Goal: Entertainment & Leisure: Consume media (video, audio)

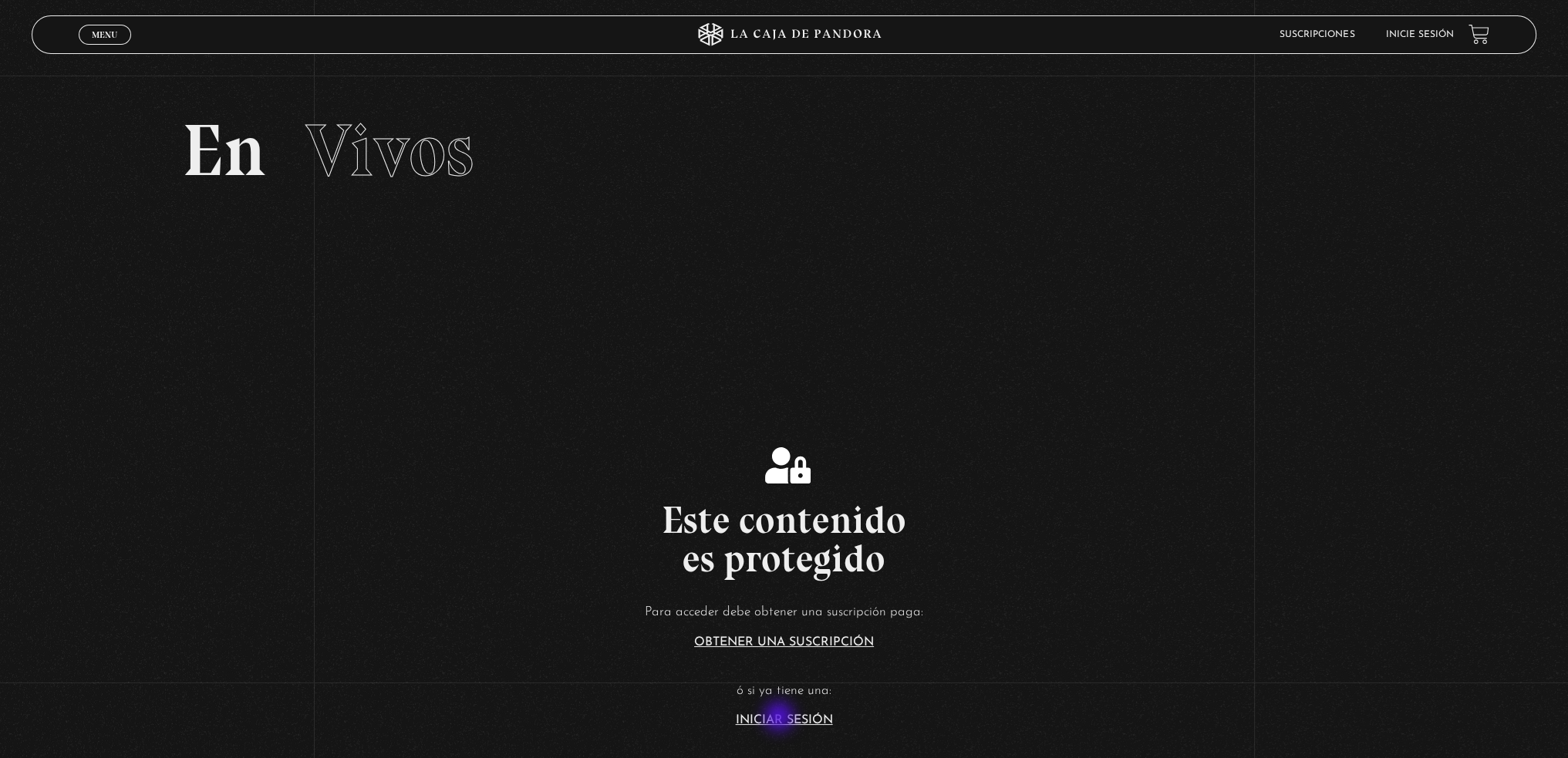
click at [780, 718] on link "Iniciar Sesión" at bounding box center [784, 720] width 97 height 13
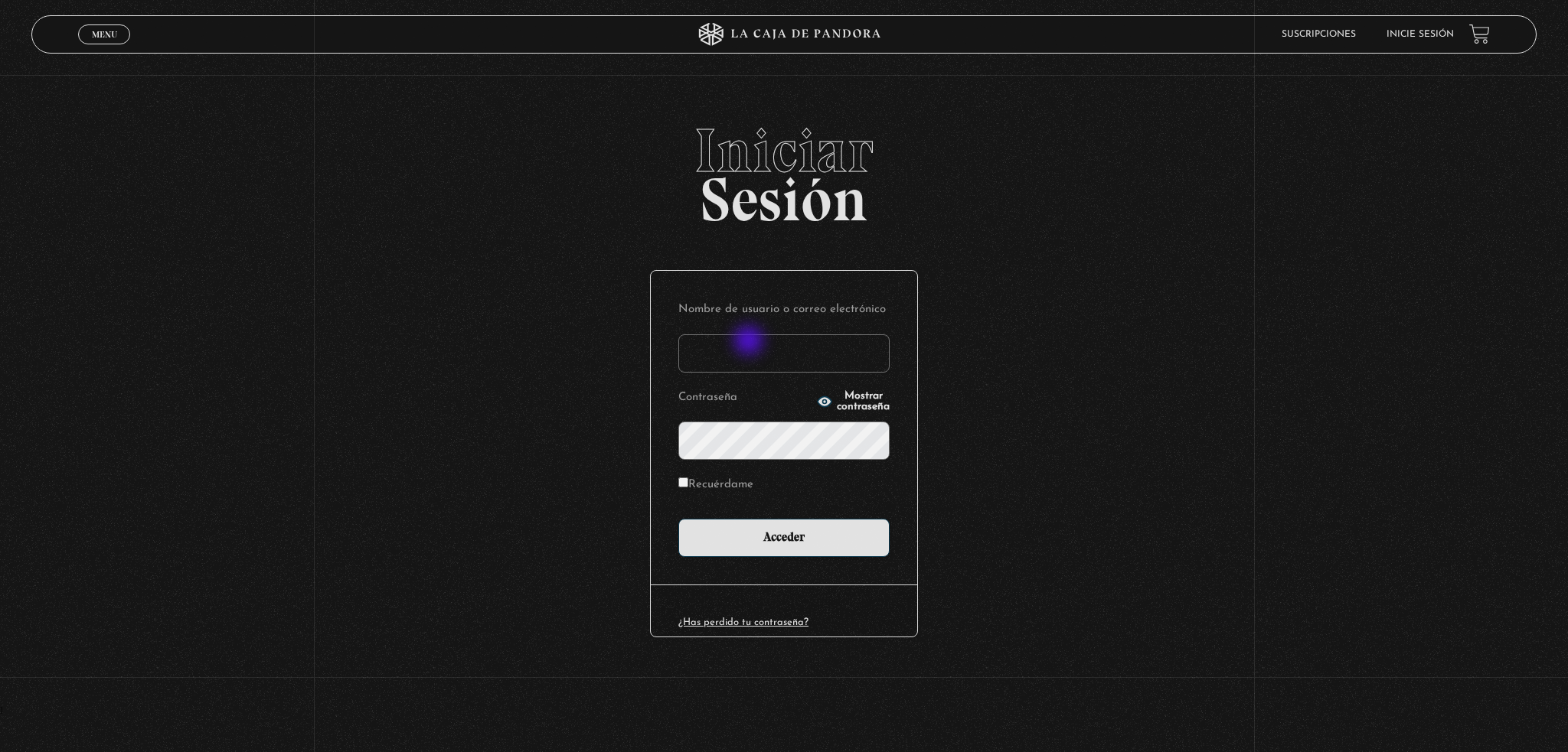
click at [729, 356] on input "Nombre de usuario o correo electrónico" at bounding box center [784, 353] width 211 height 38
type input "yosy06@hotmail.com"
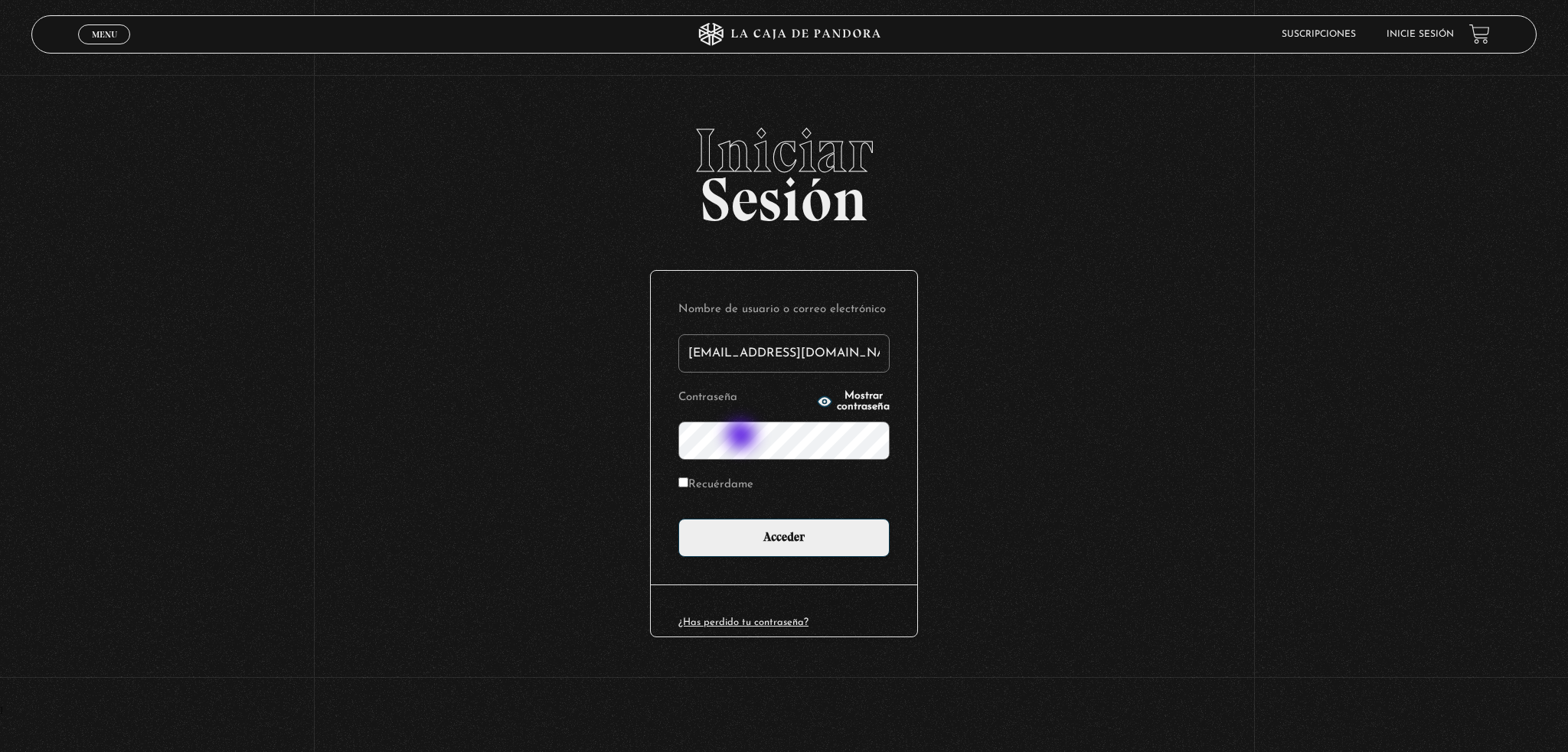
click at [678, 519] on input "Acceder" at bounding box center [784, 538] width 211 height 38
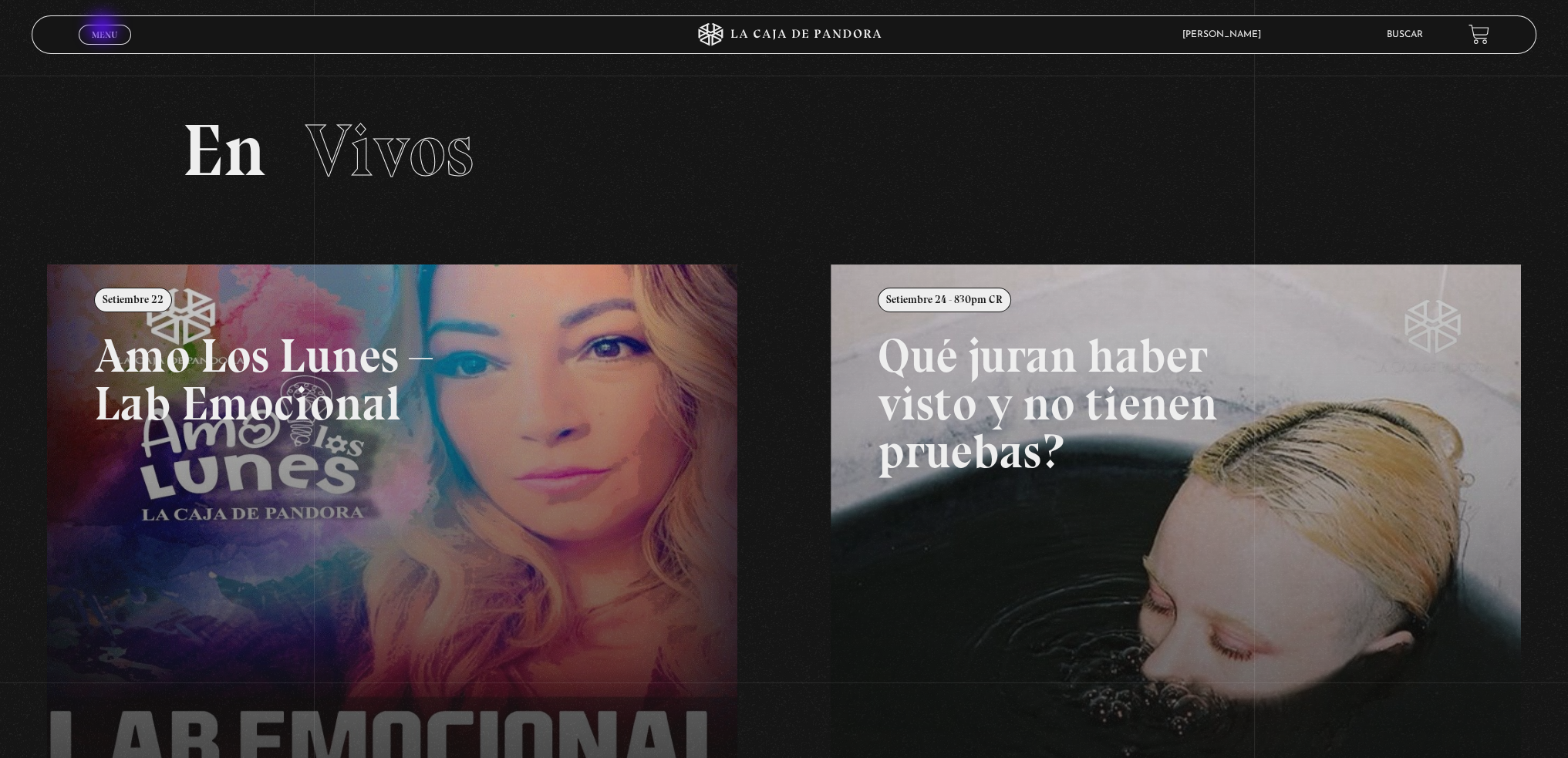
click at [105, 30] on span "Menu" at bounding box center [105, 35] width 25 height 10
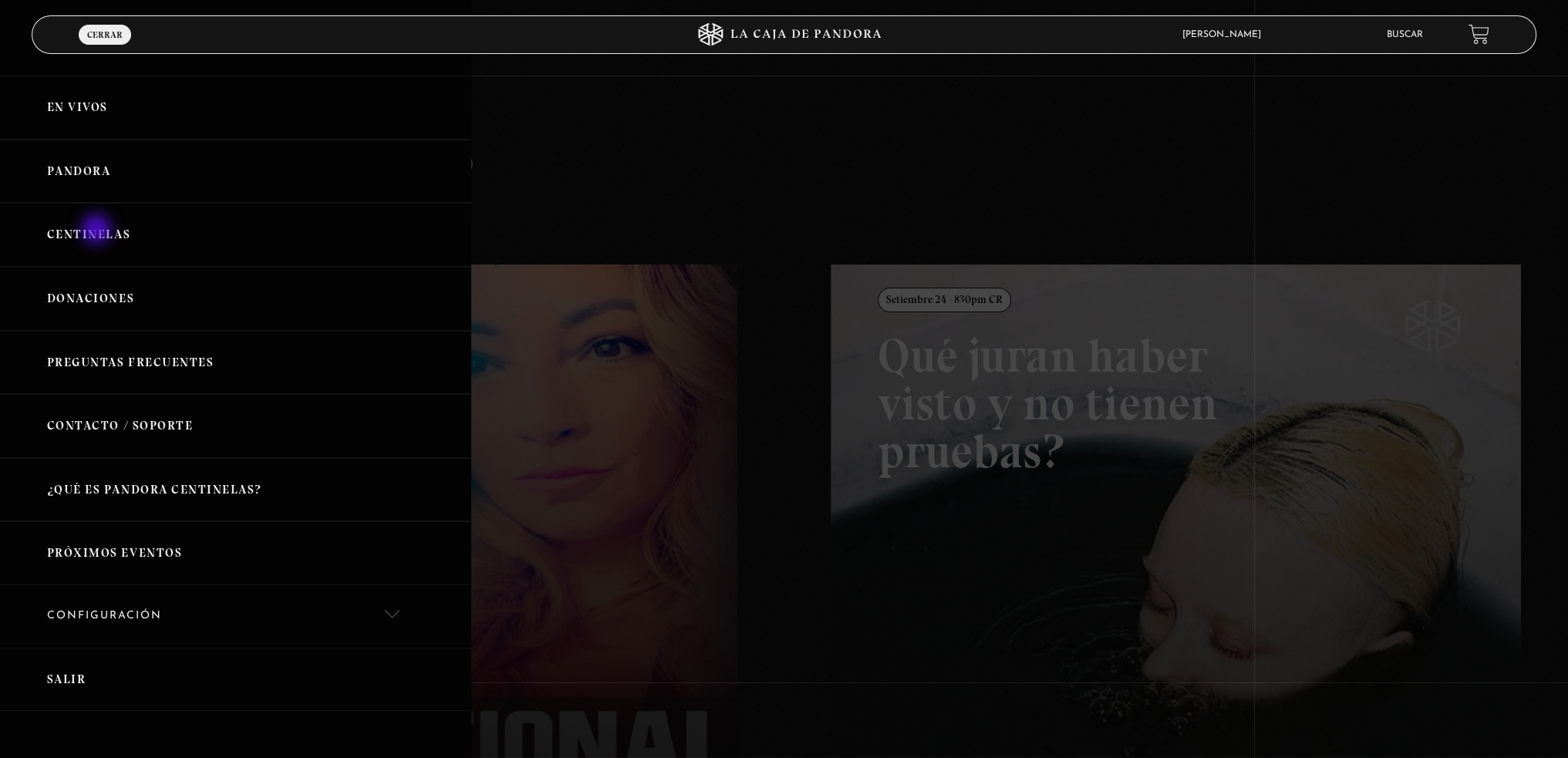
click at [98, 230] on link "Centinelas" at bounding box center [235, 235] width 470 height 64
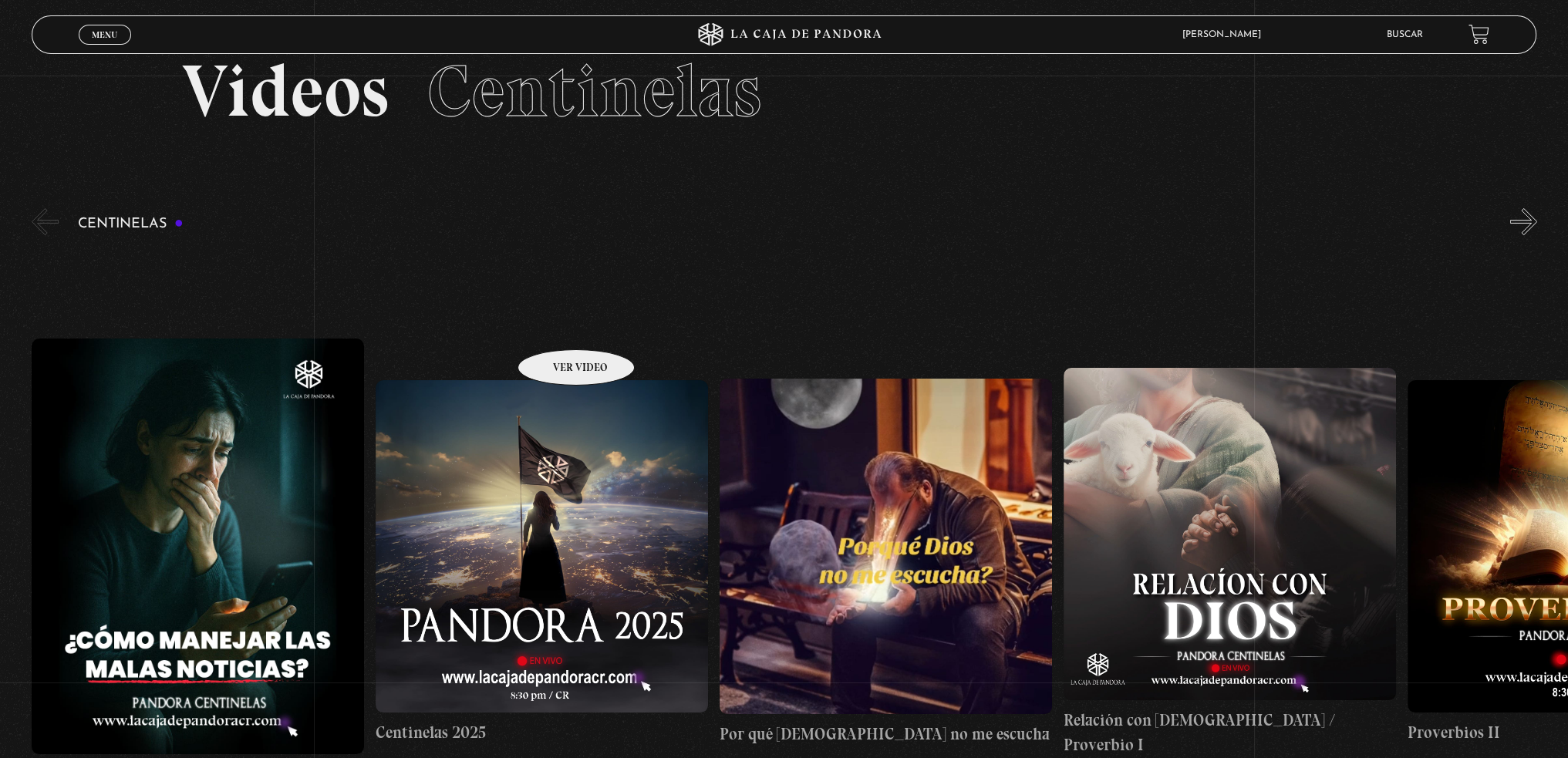
scroll to position [154, 0]
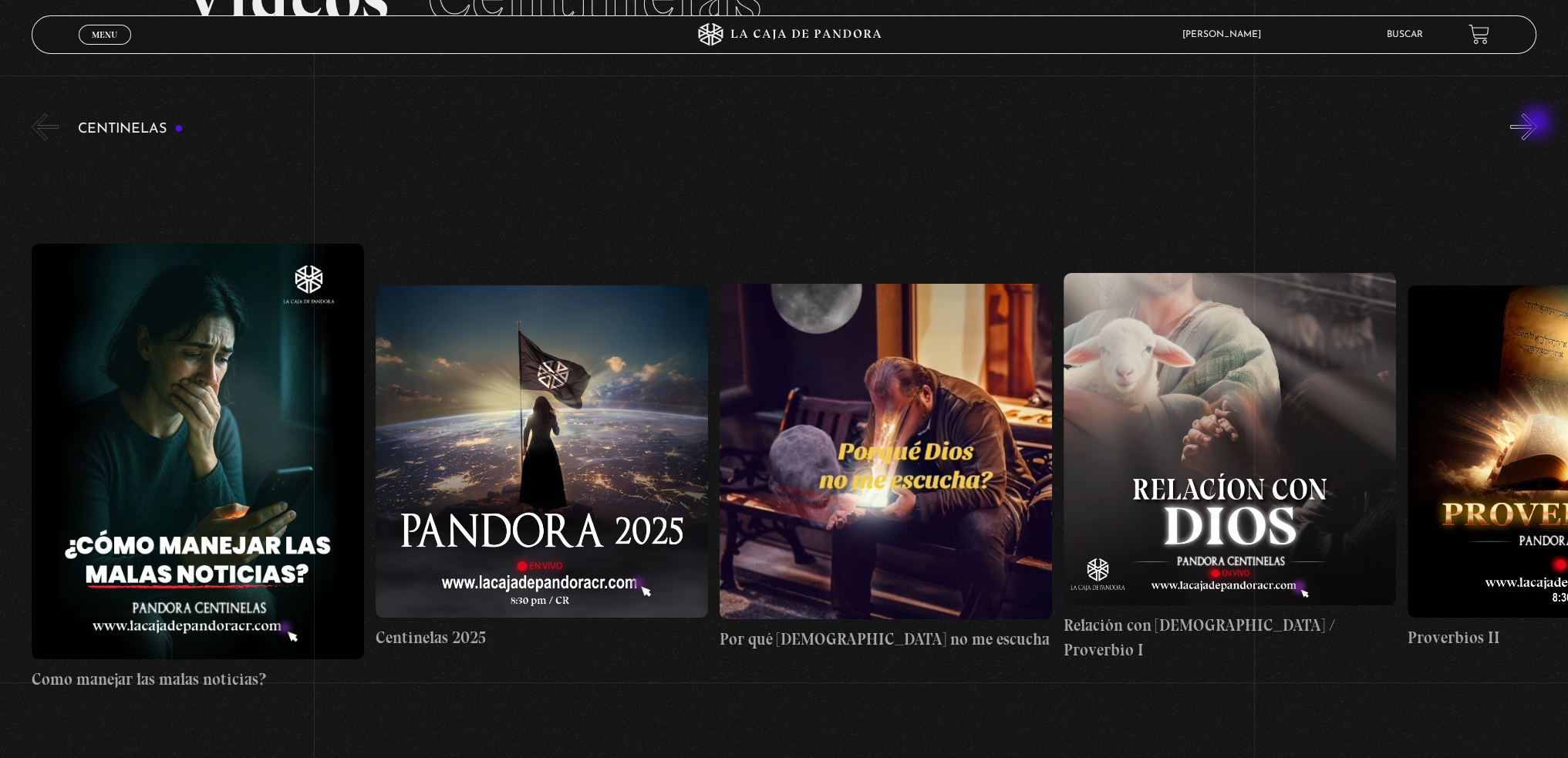
click at [1537, 123] on button "»" at bounding box center [1523, 127] width 27 height 27
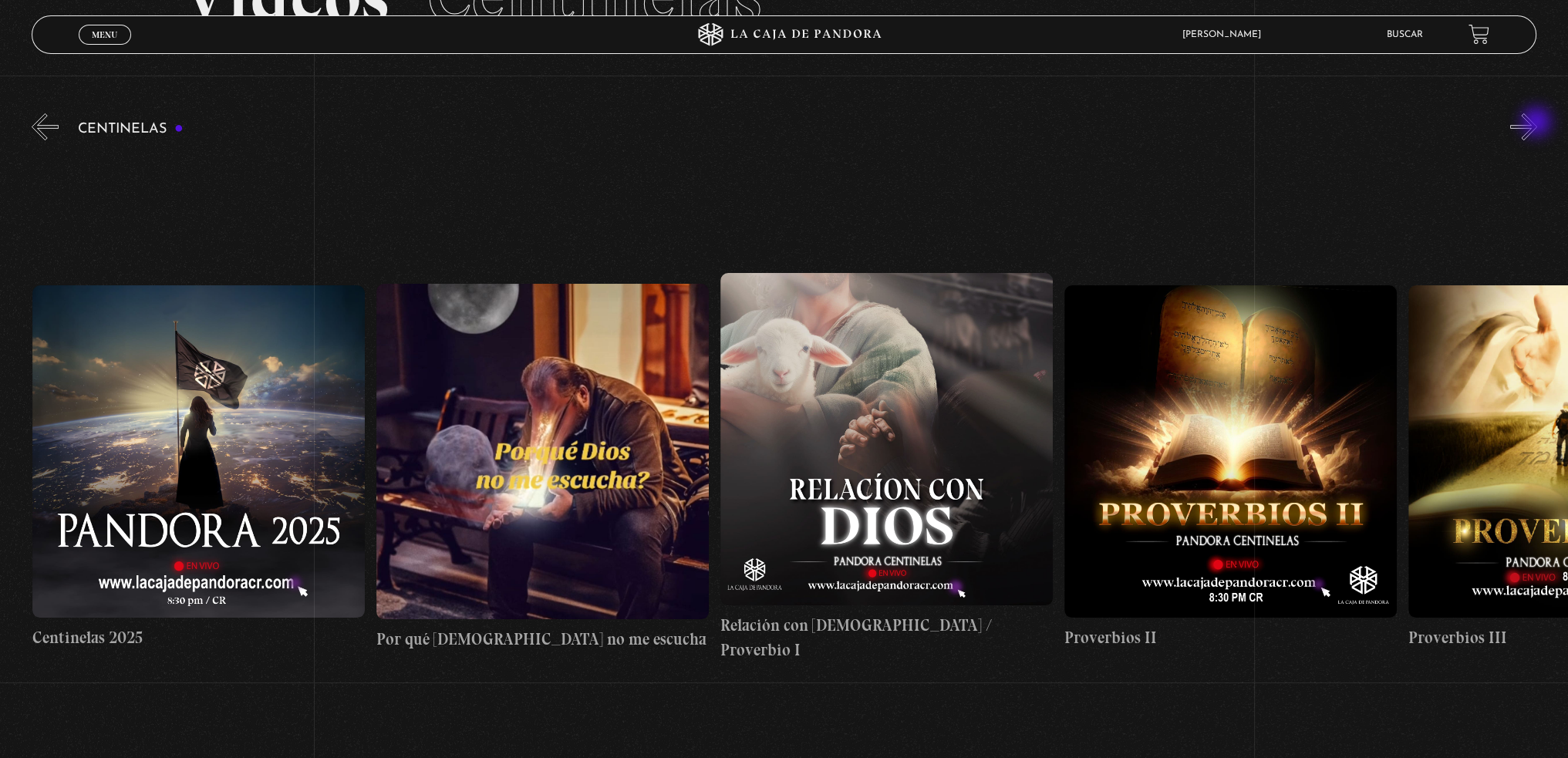
click at [1537, 123] on button "»" at bounding box center [1523, 127] width 27 height 27
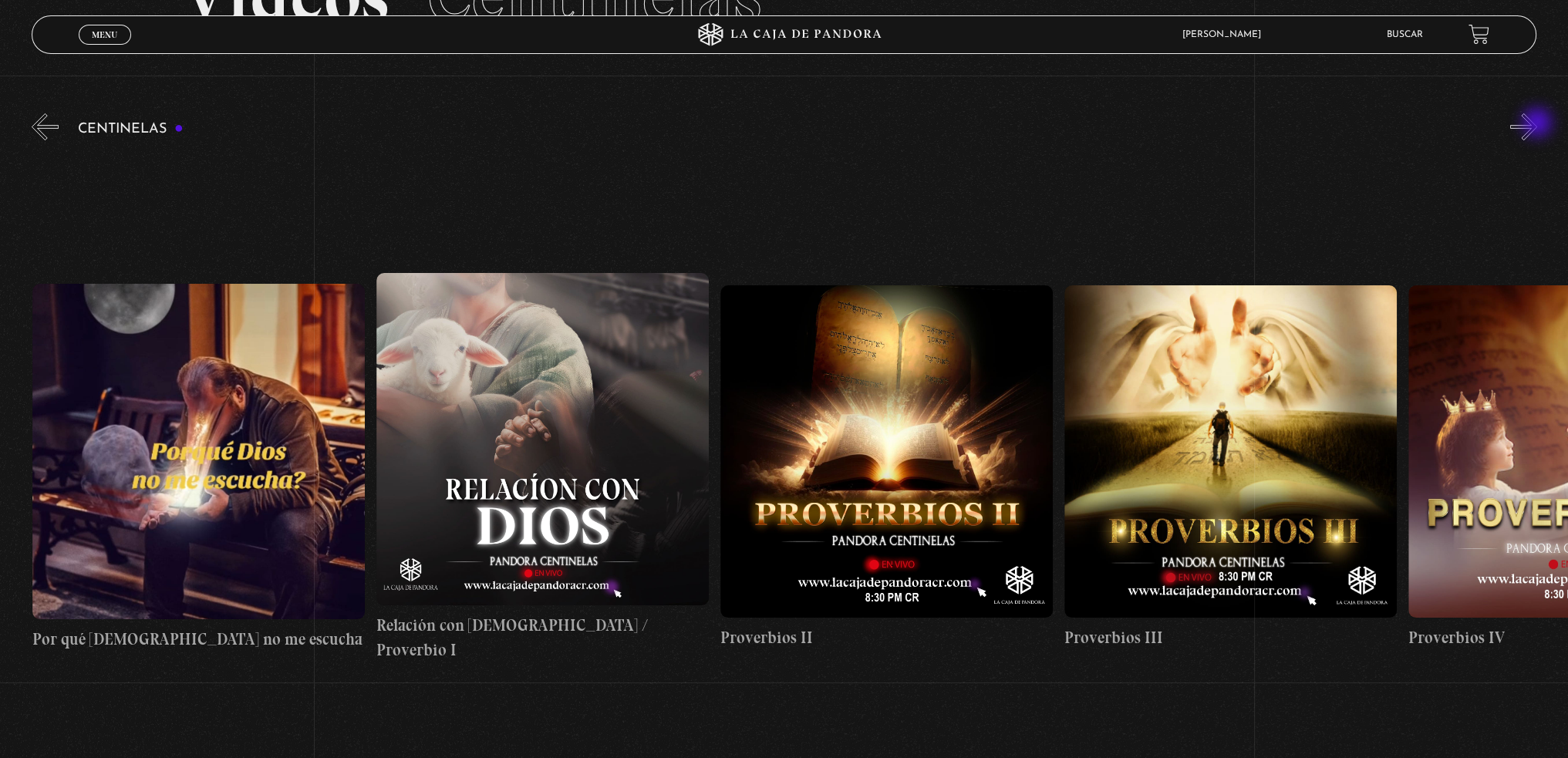
click at [1537, 124] on button "»" at bounding box center [1523, 127] width 27 height 27
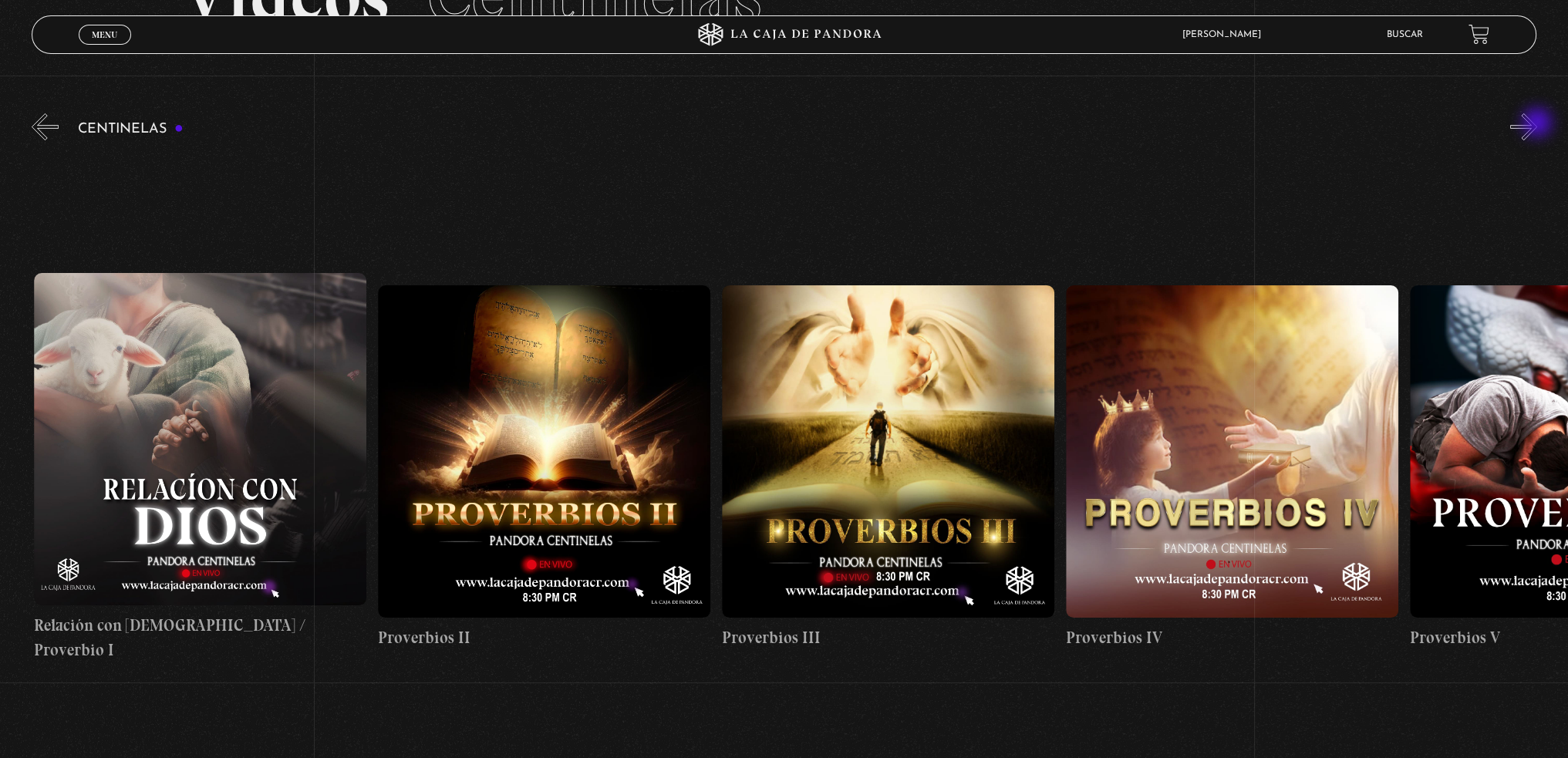
click at [1537, 124] on button "»" at bounding box center [1523, 127] width 27 height 27
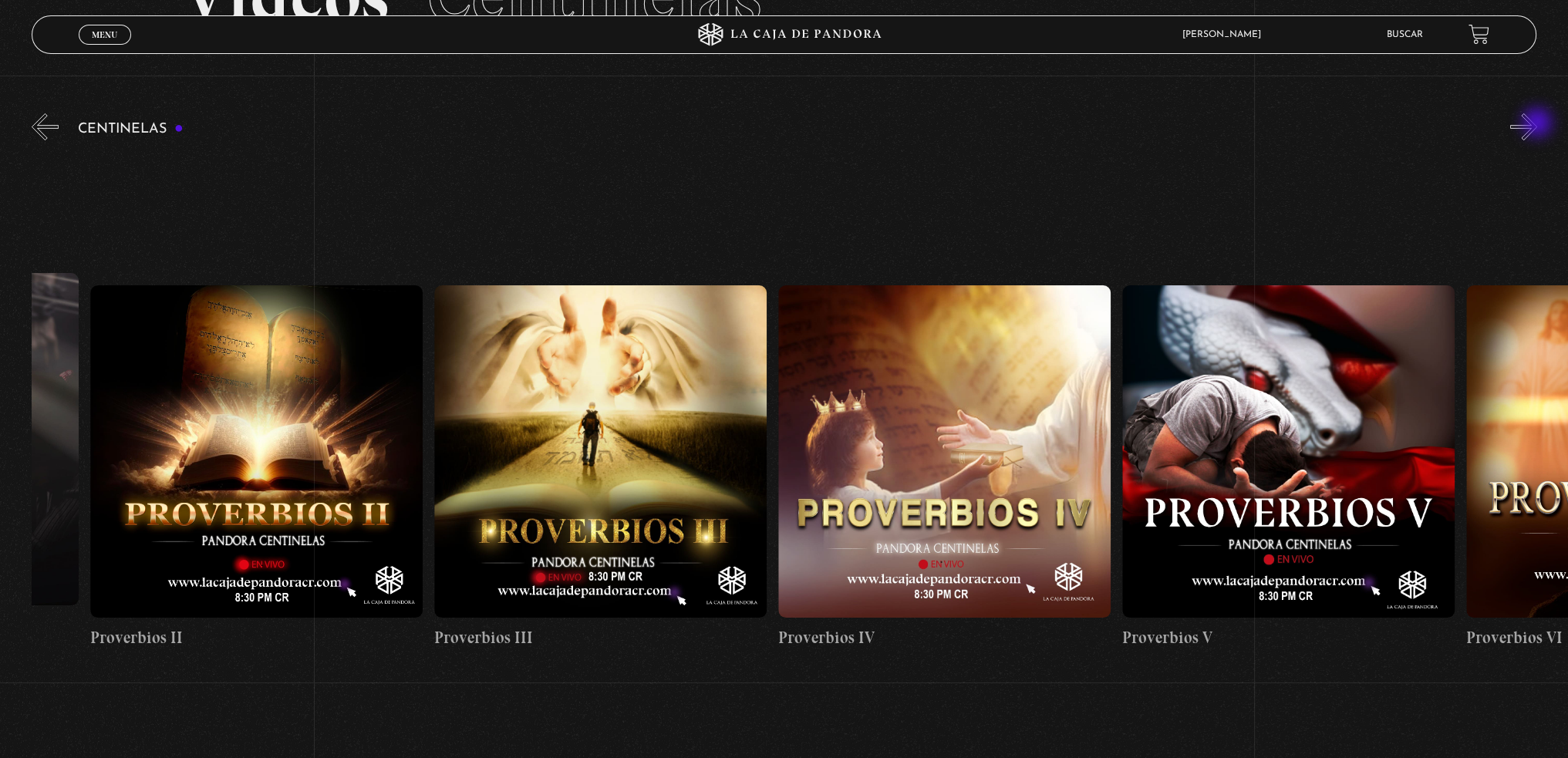
click at [1537, 124] on button "»" at bounding box center [1523, 127] width 27 height 27
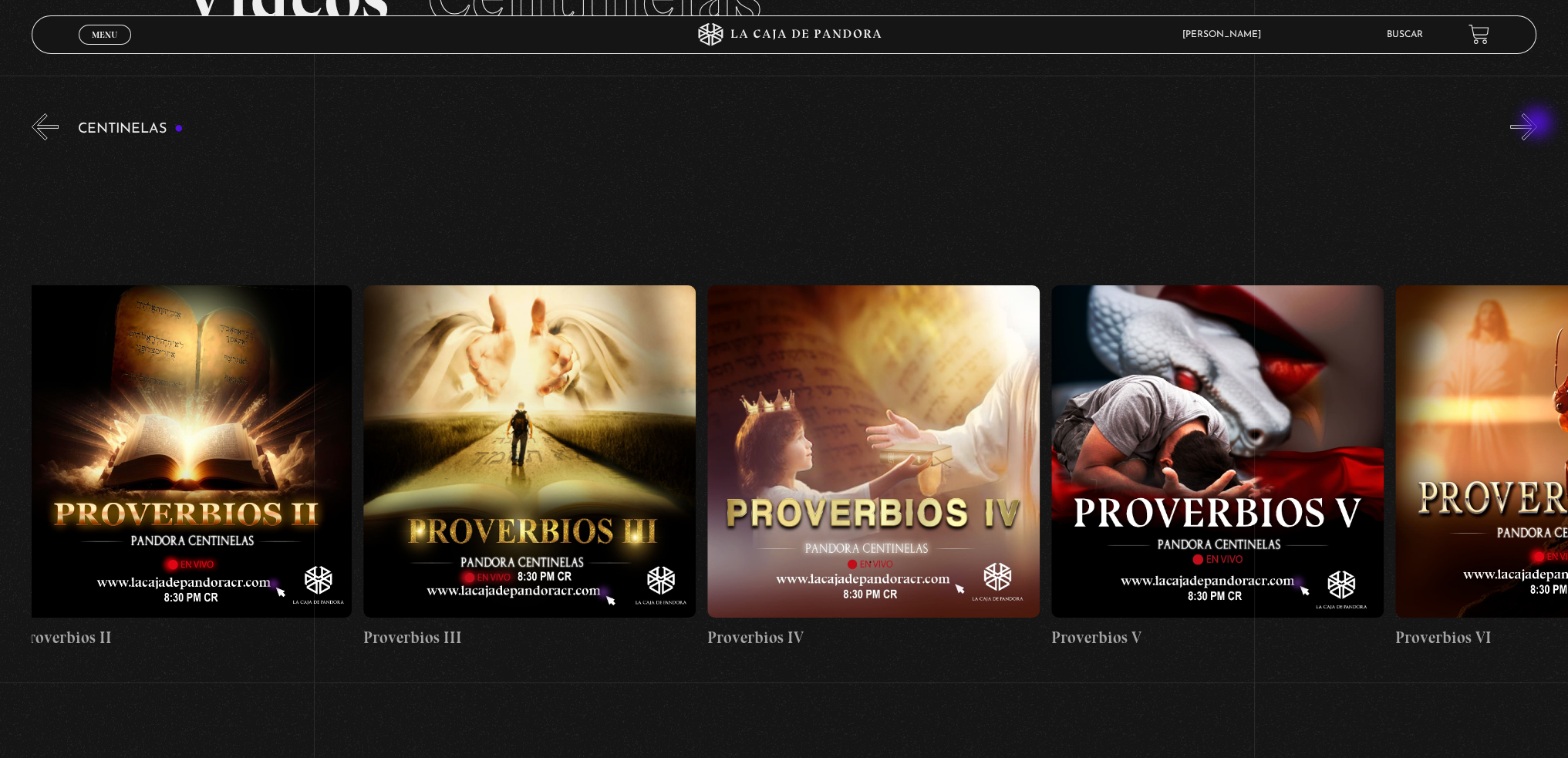
click at [1537, 124] on button "»" at bounding box center [1523, 127] width 27 height 27
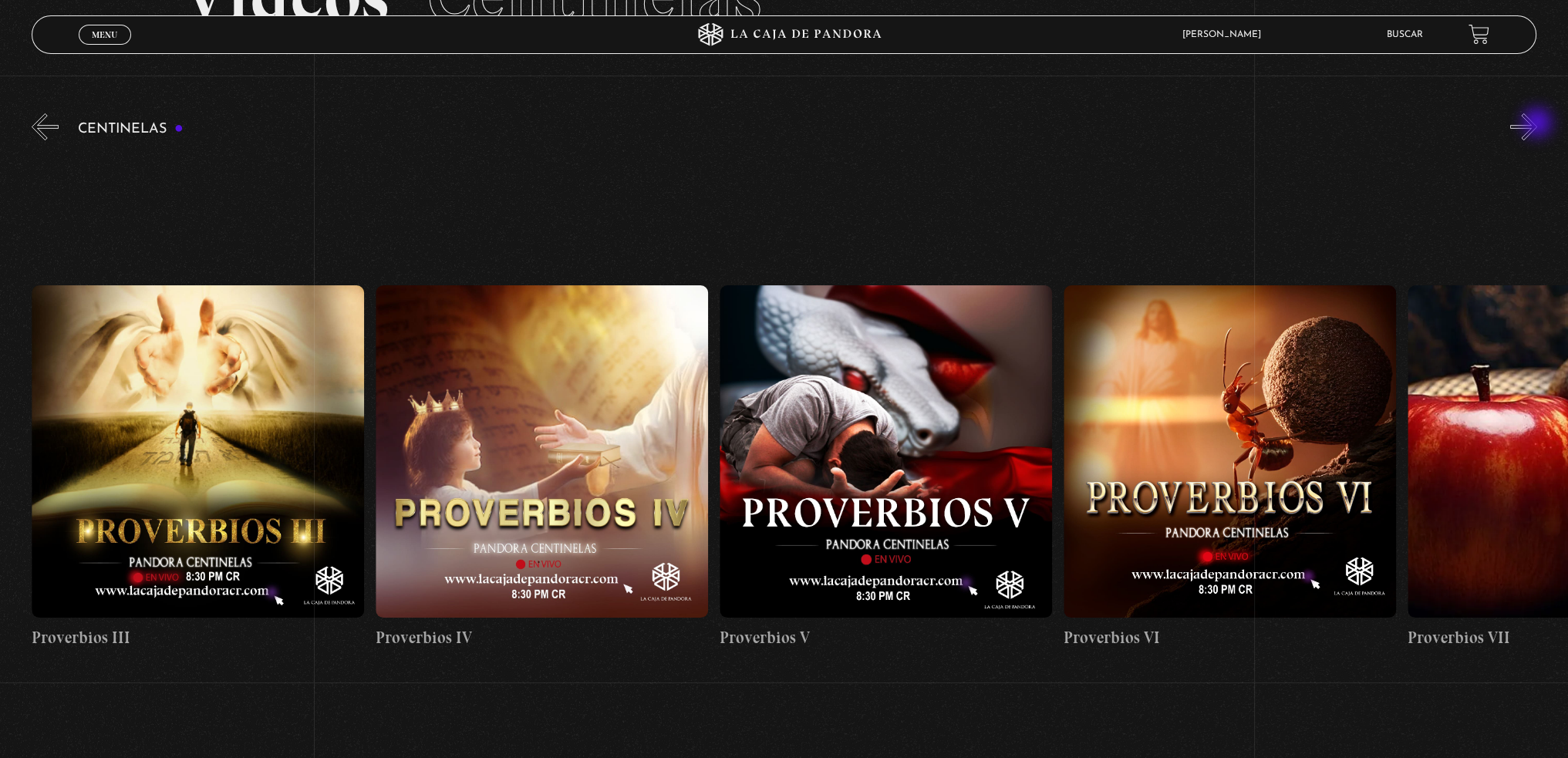
click at [1537, 124] on button "»" at bounding box center [1523, 127] width 27 height 27
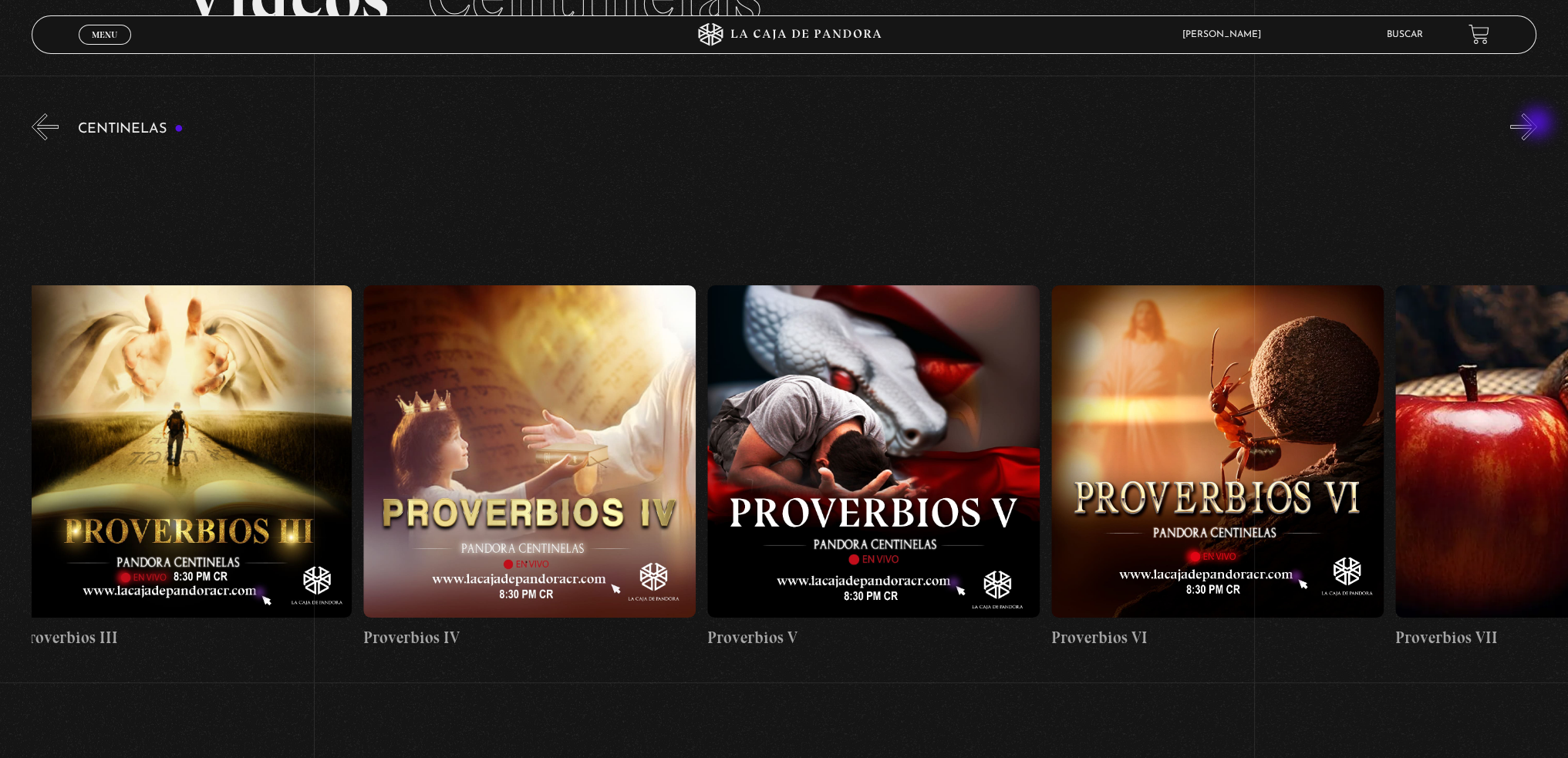
click at [1537, 124] on button "»" at bounding box center [1523, 127] width 27 height 27
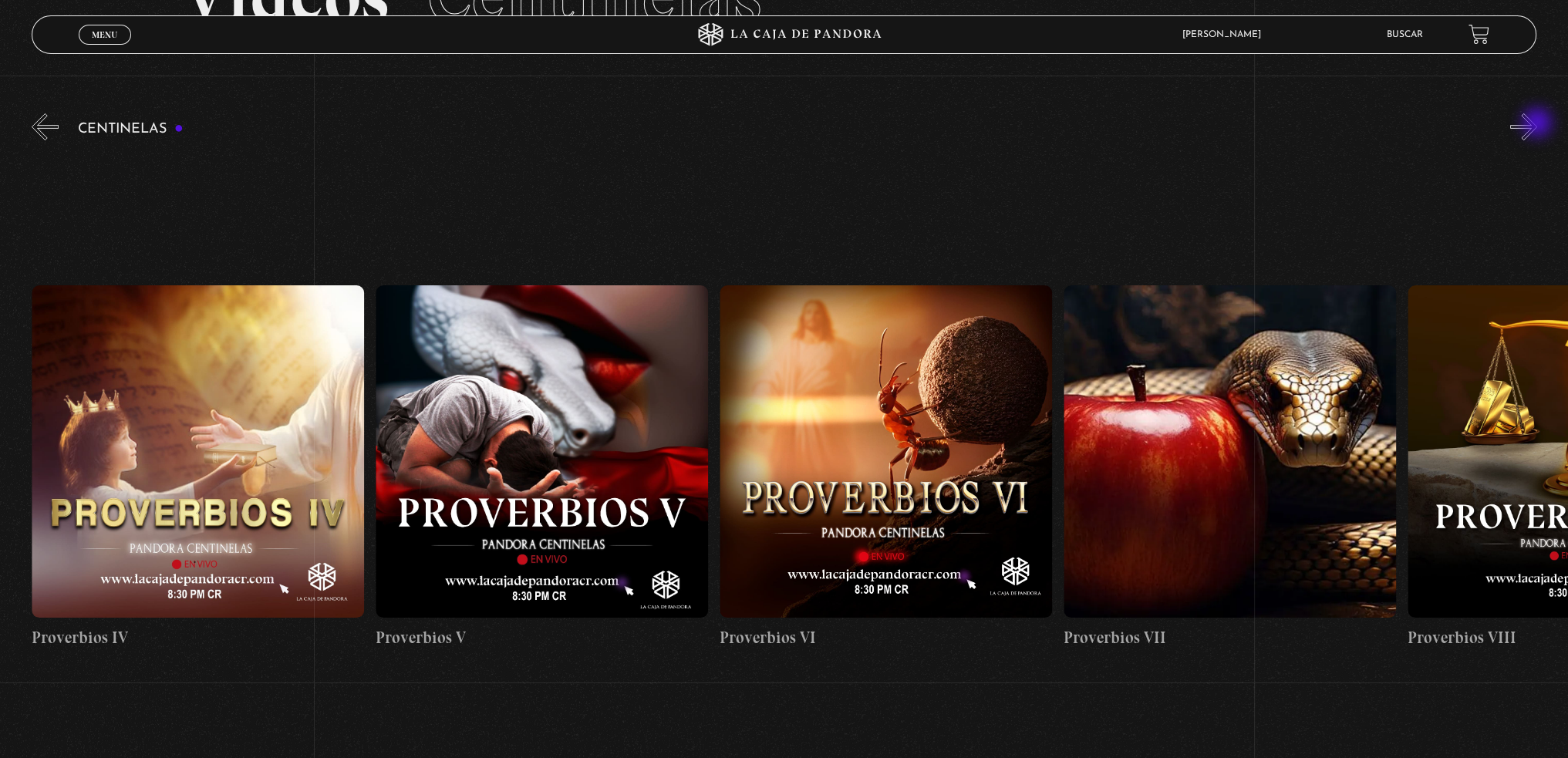
click at [1537, 124] on button "»" at bounding box center [1523, 127] width 27 height 27
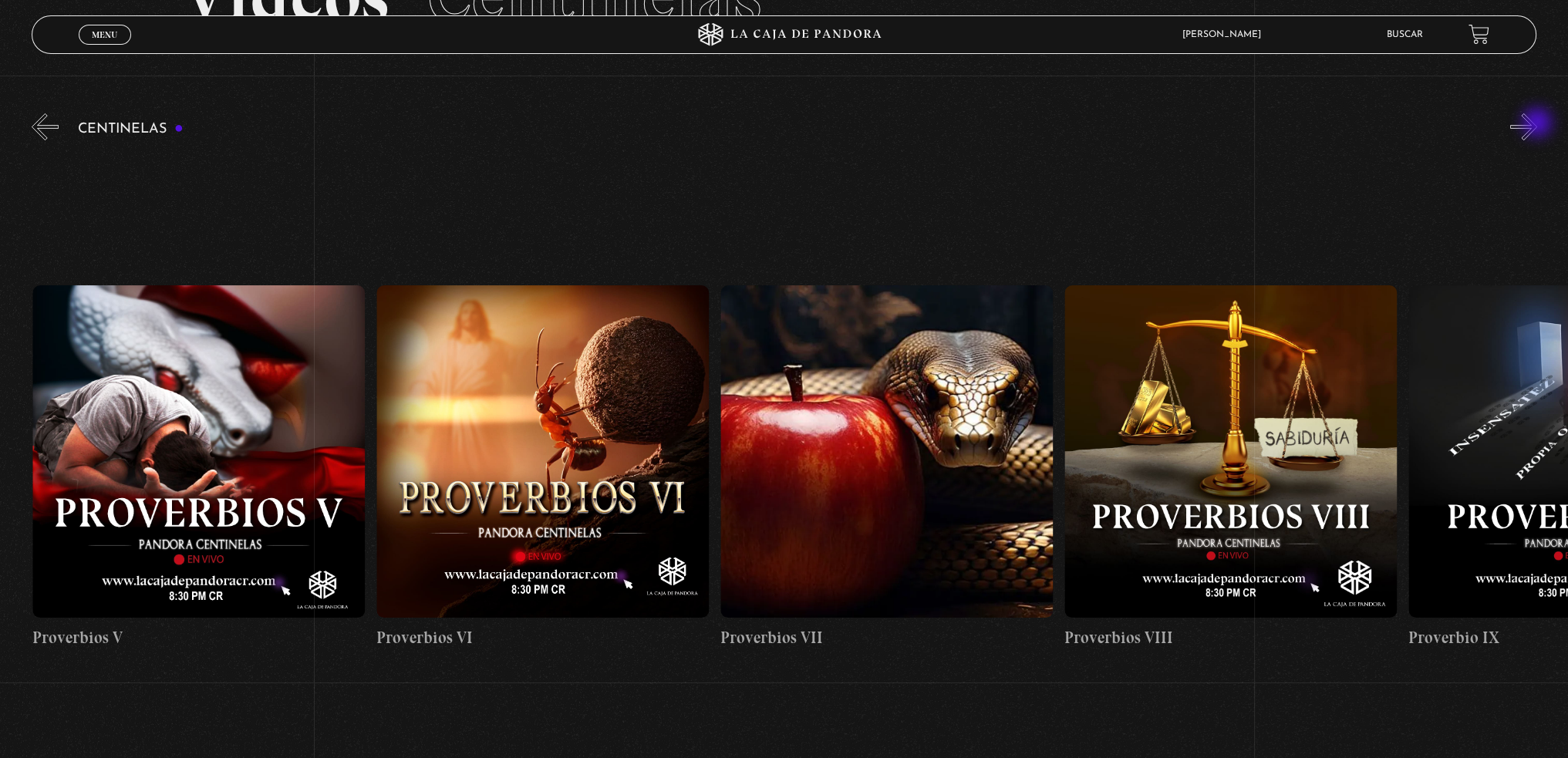
click at [1537, 124] on button "»" at bounding box center [1523, 127] width 27 height 27
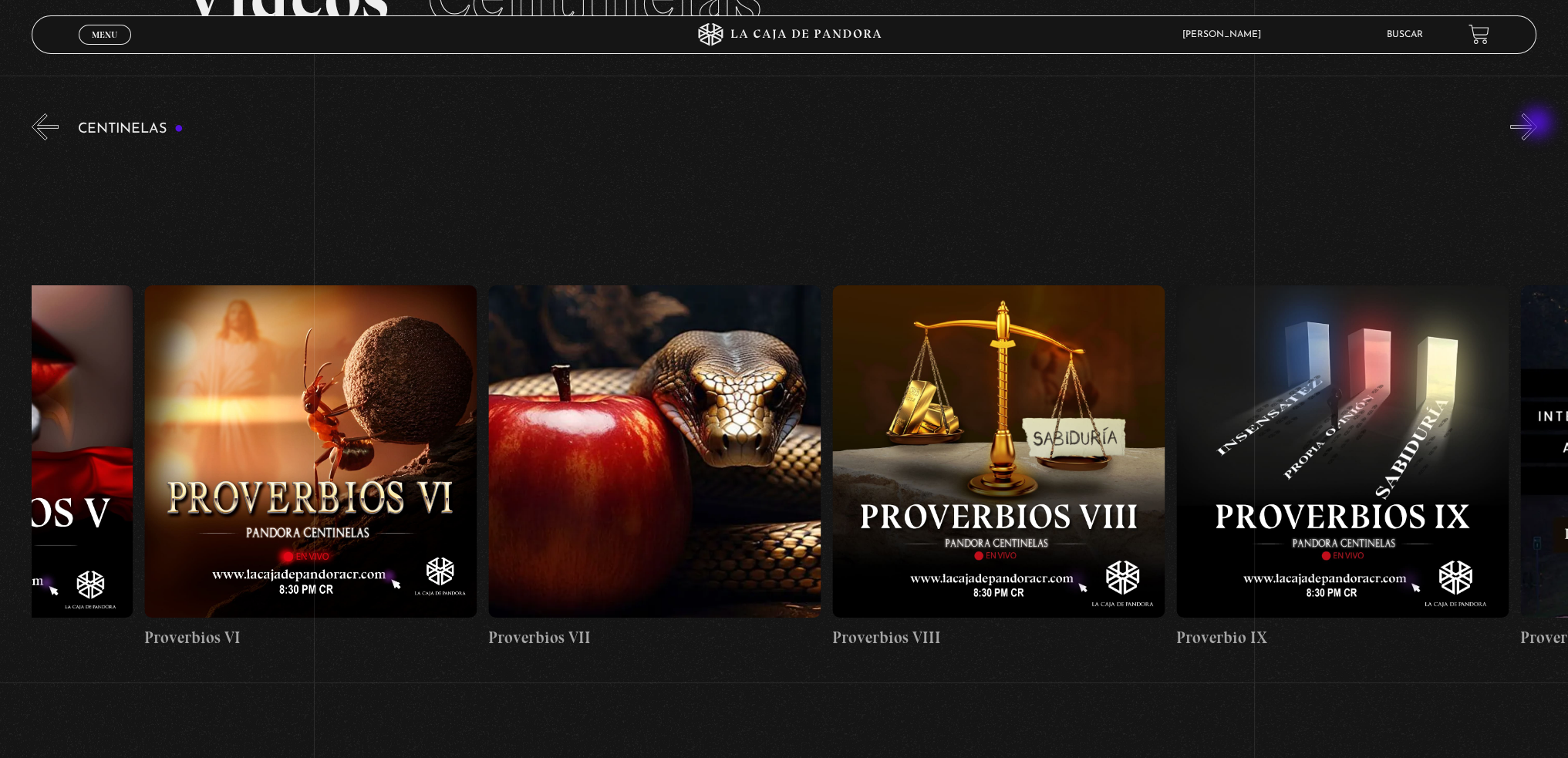
click at [1537, 124] on button "»" at bounding box center [1523, 127] width 27 height 27
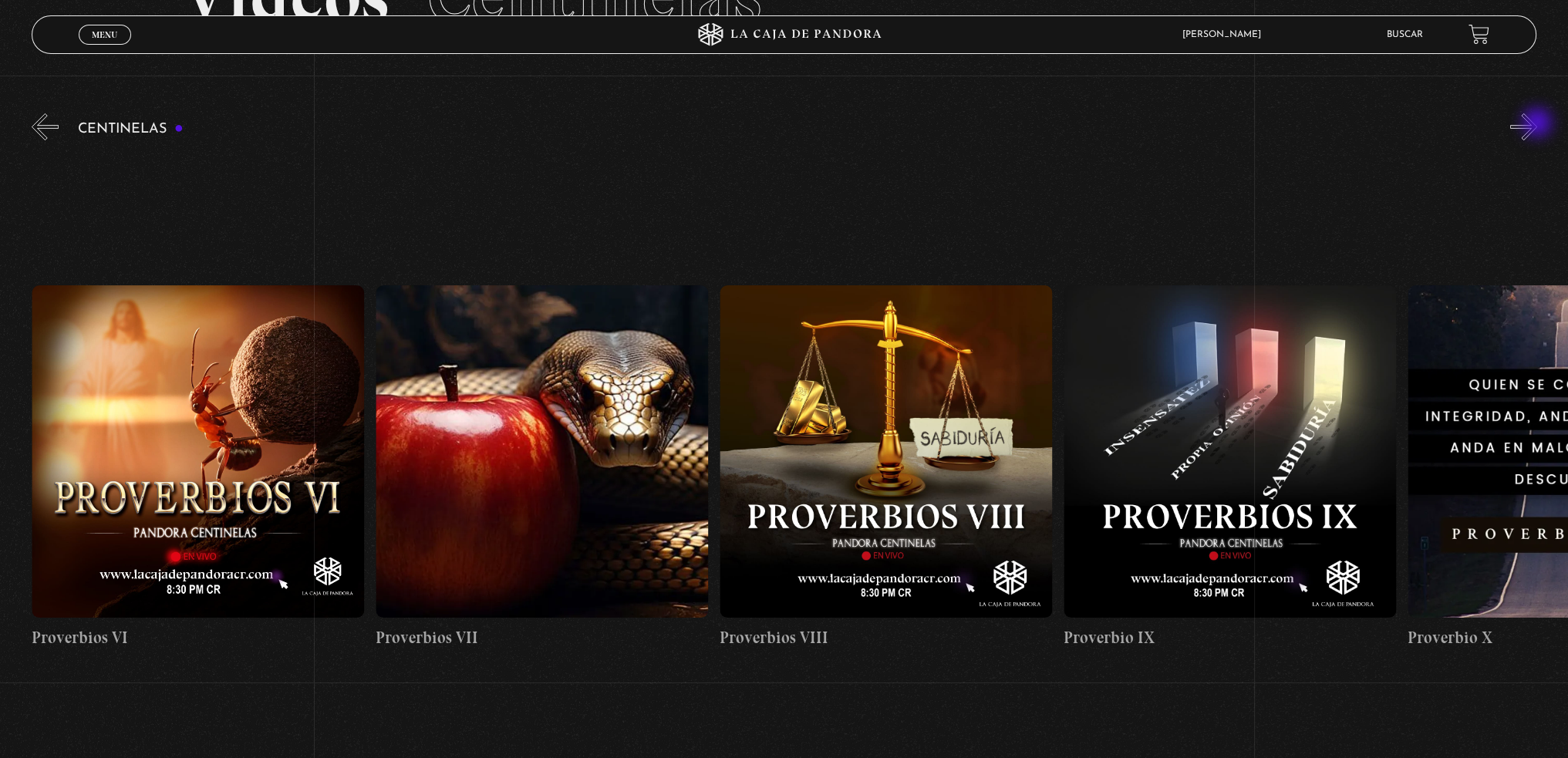
click at [1537, 124] on button "»" at bounding box center [1523, 127] width 27 height 27
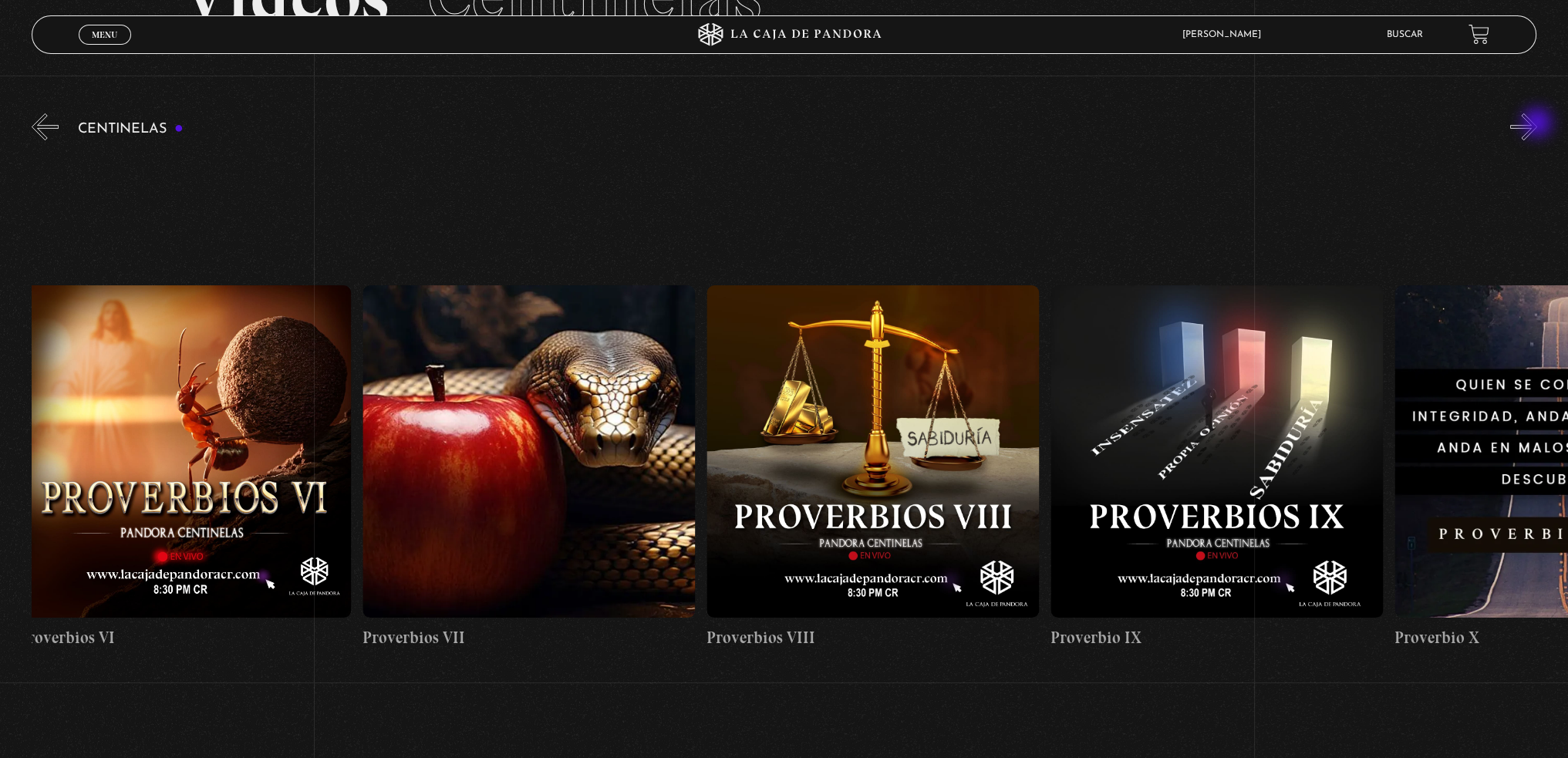
click at [1537, 124] on button "»" at bounding box center [1523, 127] width 27 height 27
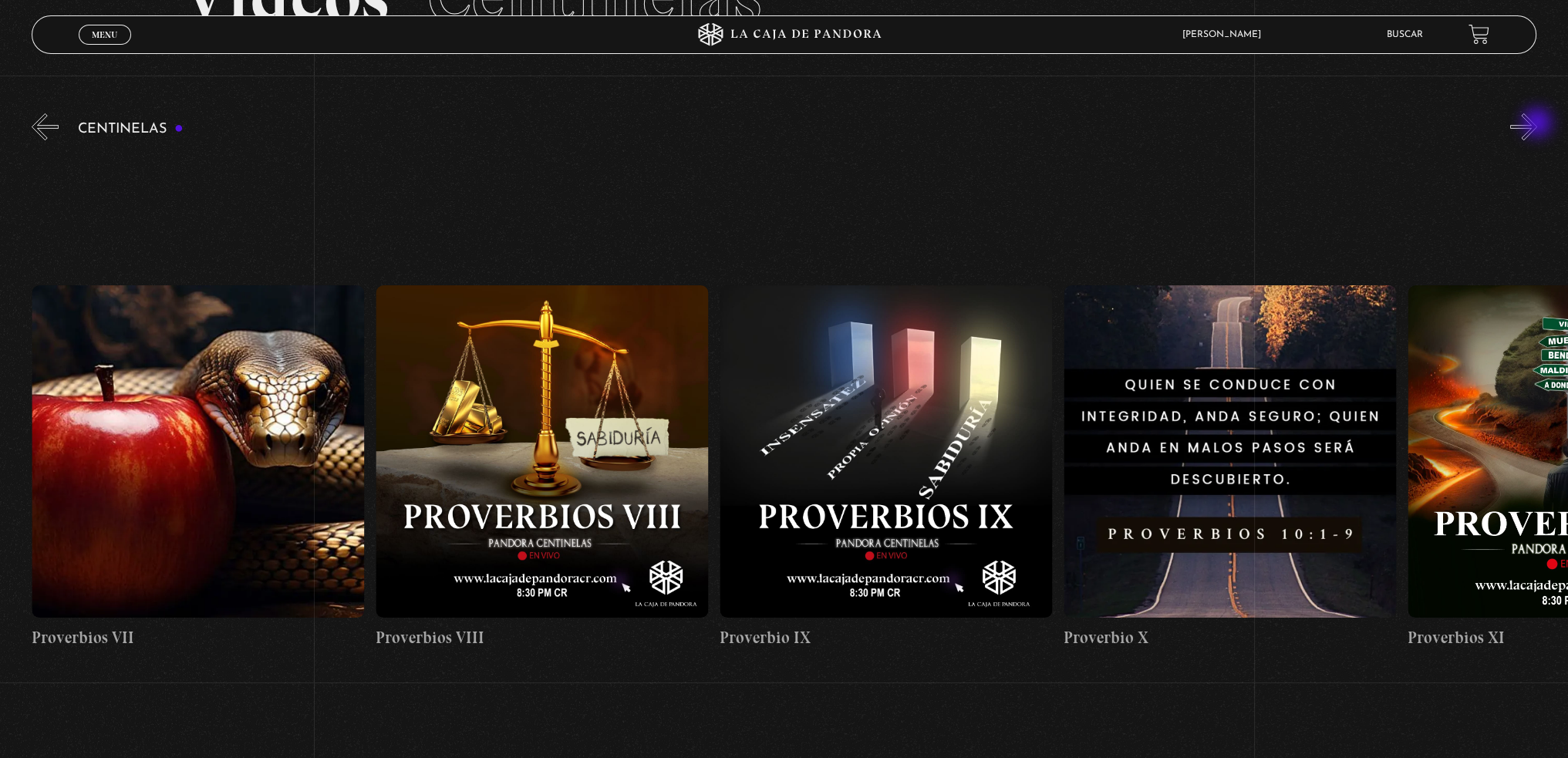
click at [1537, 124] on button "»" at bounding box center [1523, 127] width 27 height 27
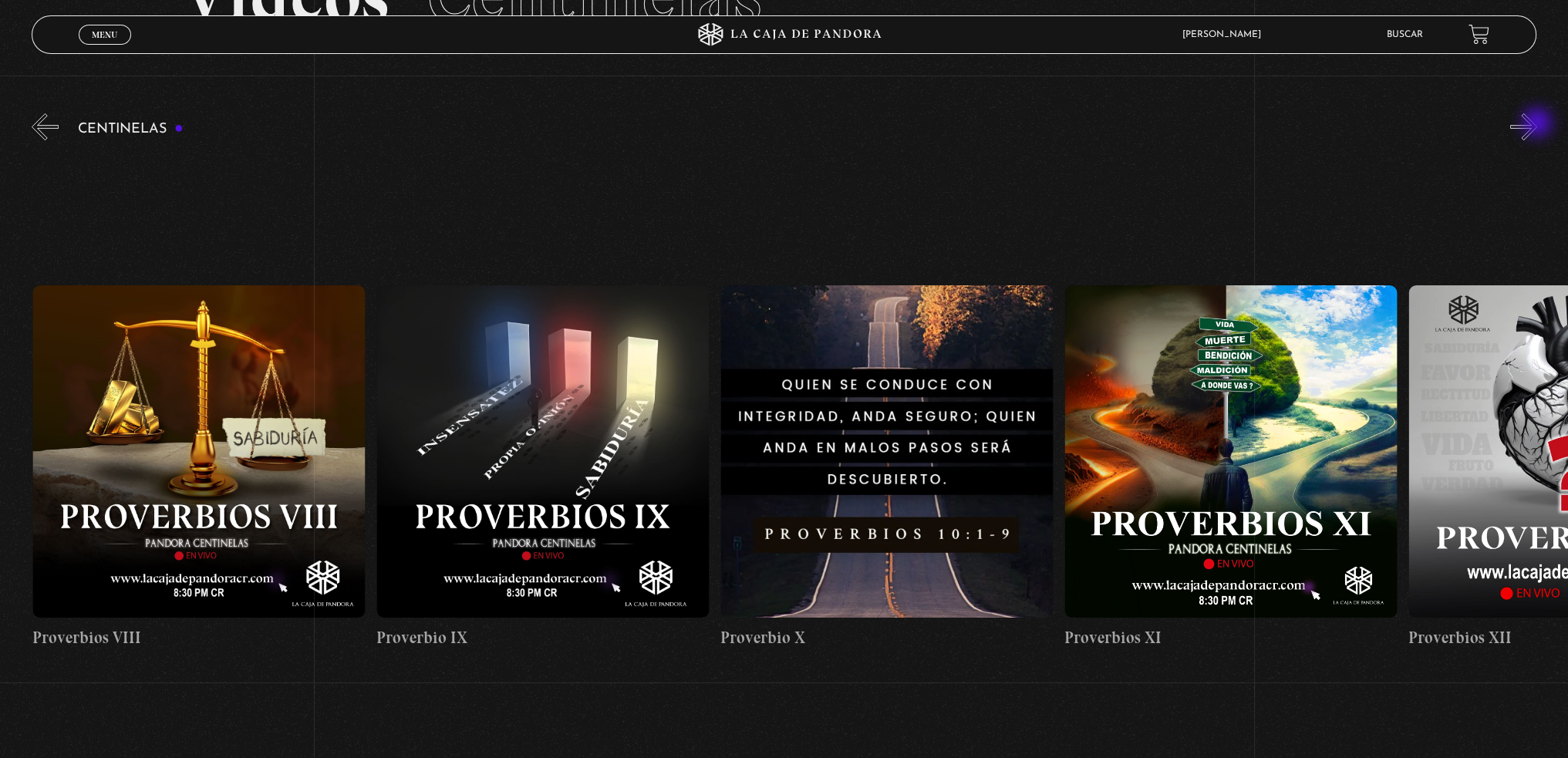
click at [1537, 124] on button "»" at bounding box center [1523, 127] width 27 height 27
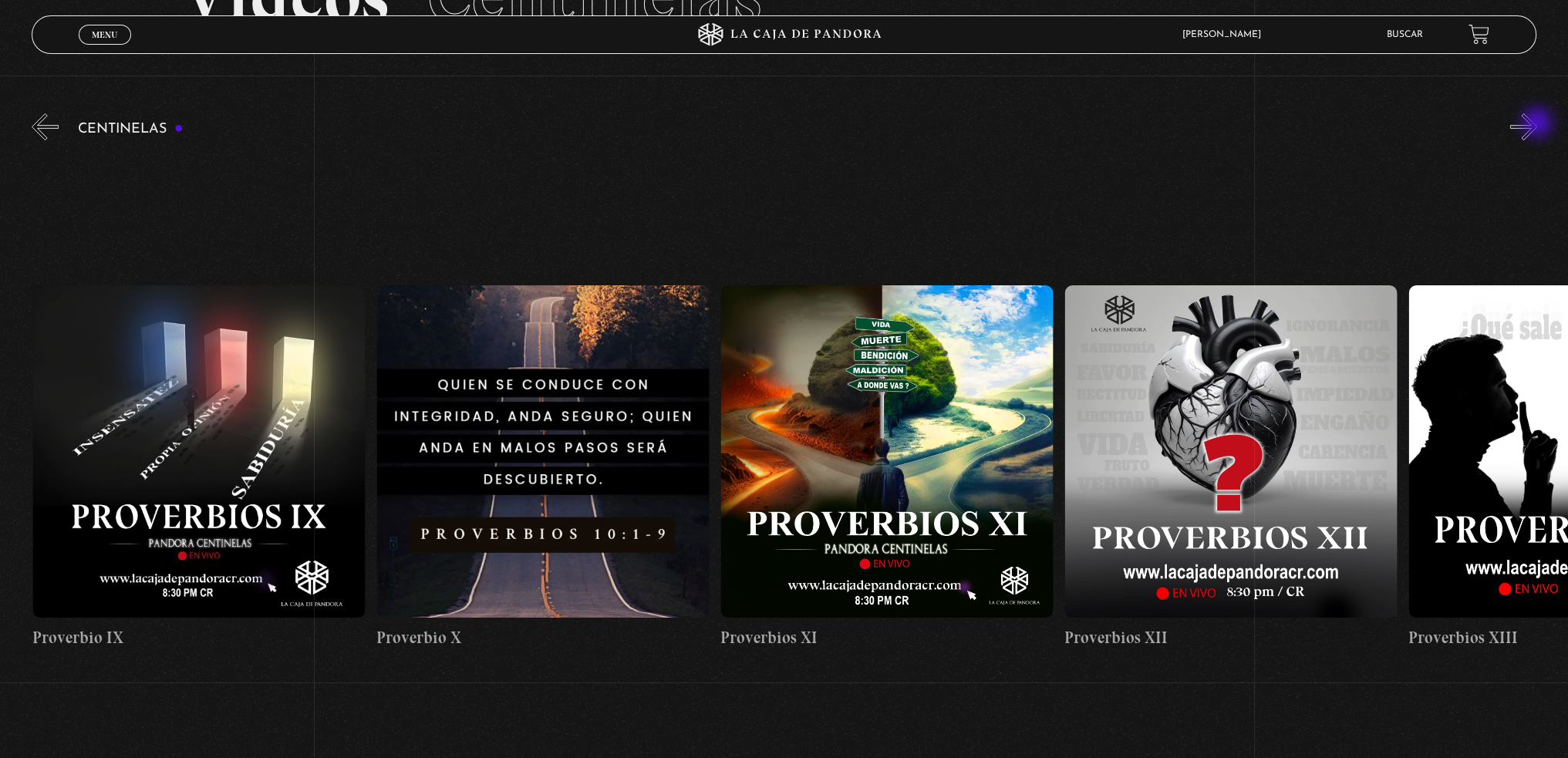
click at [1537, 124] on button "»" at bounding box center [1523, 127] width 27 height 27
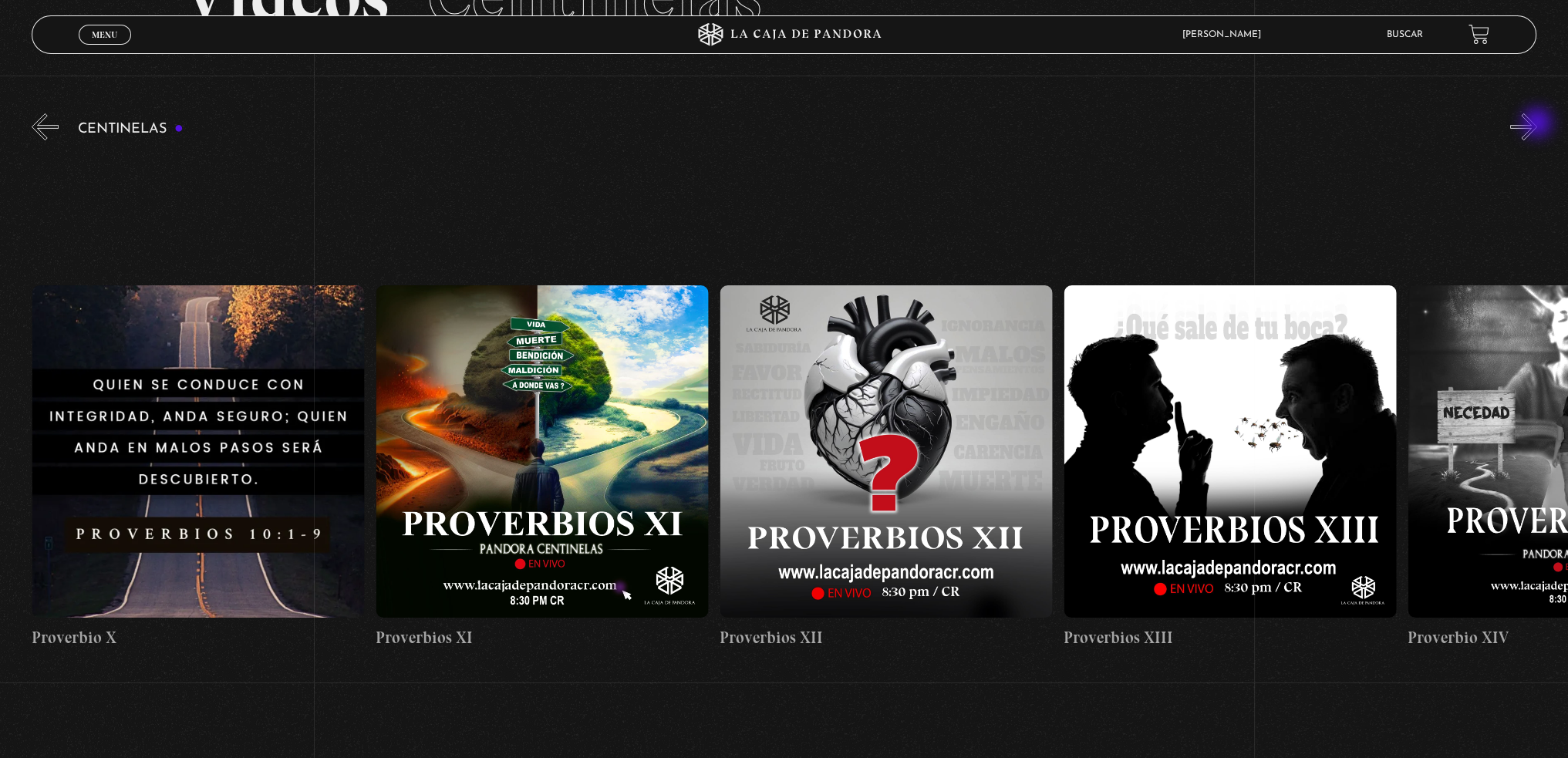
scroll to position [0, 4127]
click at [1258, 401] on figure at bounding box center [1229, 451] width 332 height 332
click at [1297, 362] on figure at bounding box center [1229, 451] width 332 height 332
click at [1193, 508] on figure at bounding box center [1229, 451] width 332 height 332
